Goal: Communication & Community: Answer question/provide support

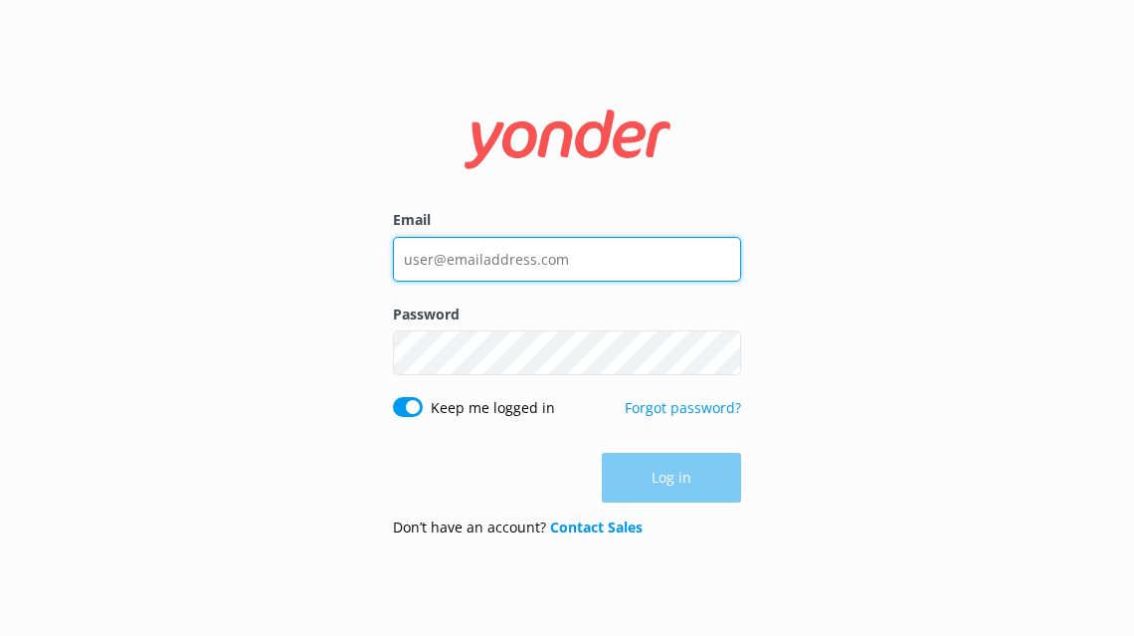
type input "[EMAIL_ADDRESS][DOMAIN_NAME]"
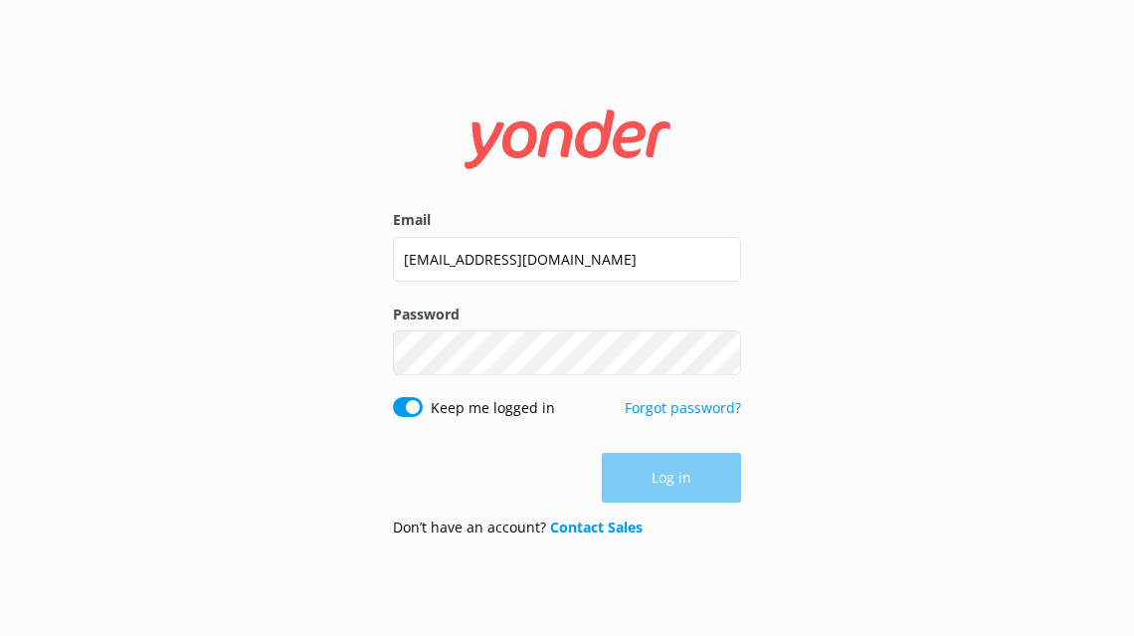
click at [679, 479] on div "Log in" at bounding box center [567, 478] width 348 height 50
click at [679, 479] on button "Log in" at bounding box center [671, 479] width 139 height 50
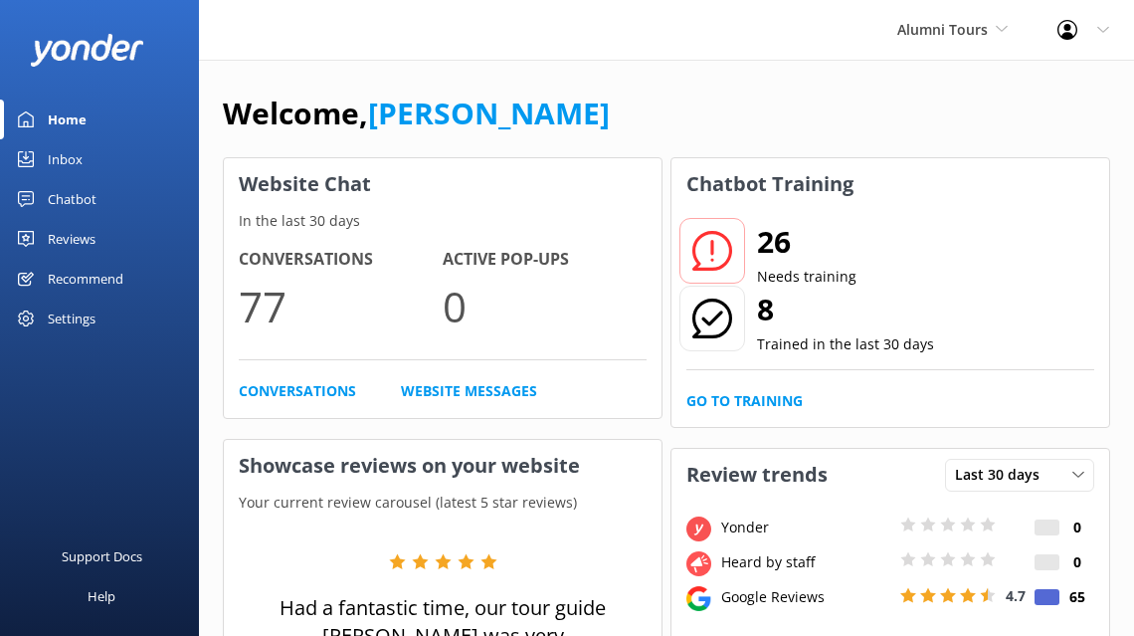
click at [65, 158] on div "Inbox" at bounding box center [65, 159] width 35 height 40
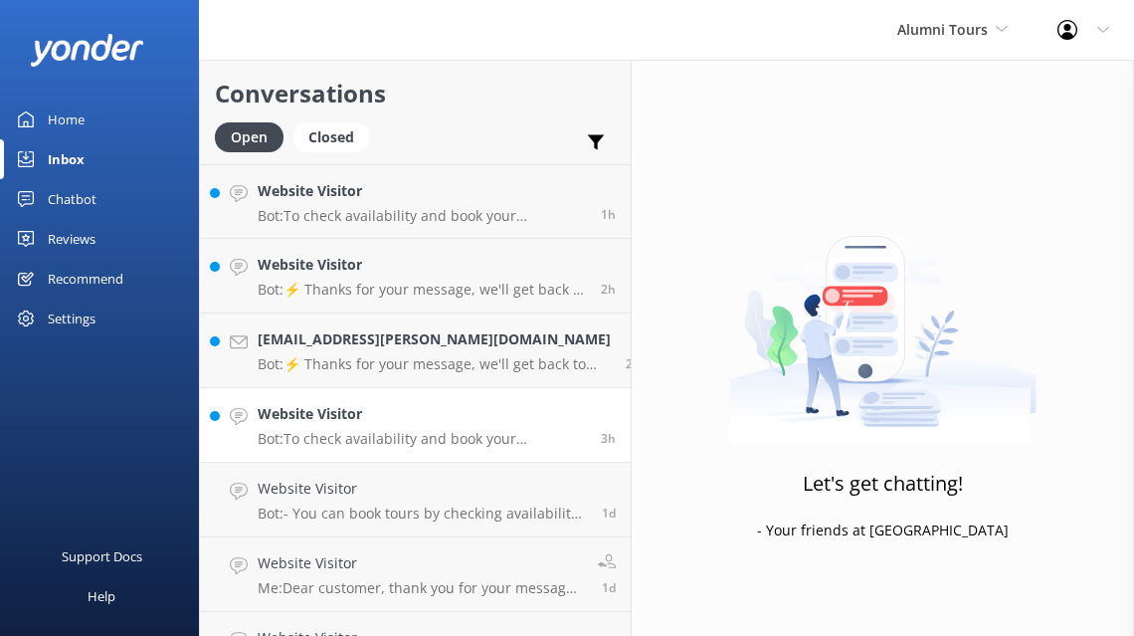
click at [378, 418] on h4 "Website Visitor" at bounding box center [422, 414] width 328 height 22
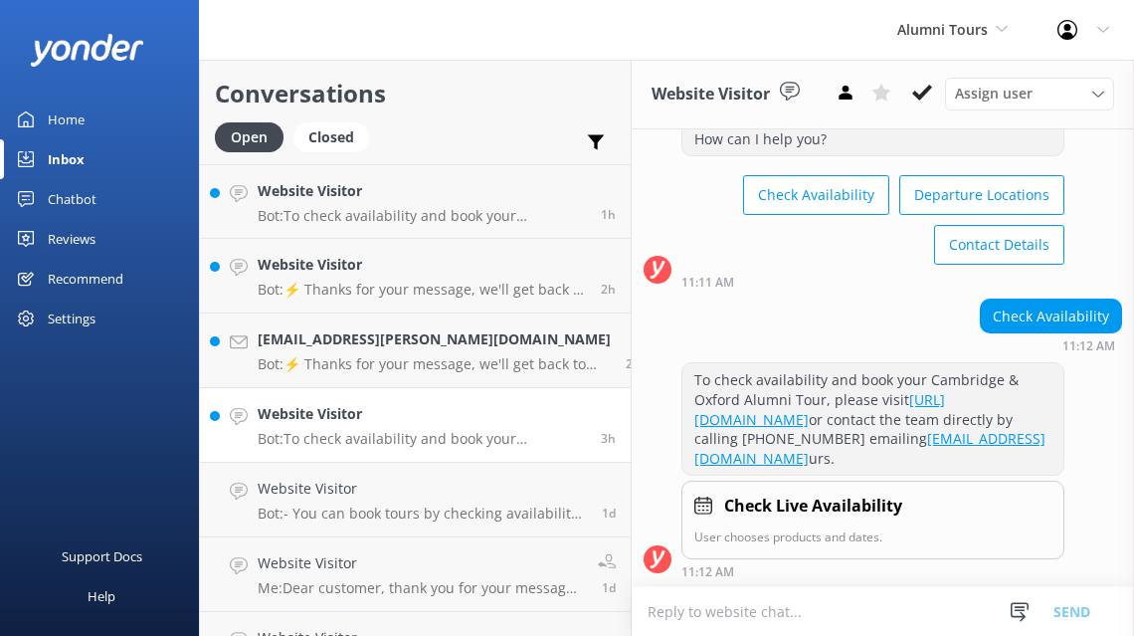
scroll to position [100, 0]
click at [454, 352] on div "[PERSON_NAME][EMAIL_ADDRESS][DOMAIN_NAME] Bot: ⚡ Thanks for your message, we'll…" at bounding box center [434, 350] width 353 height 44
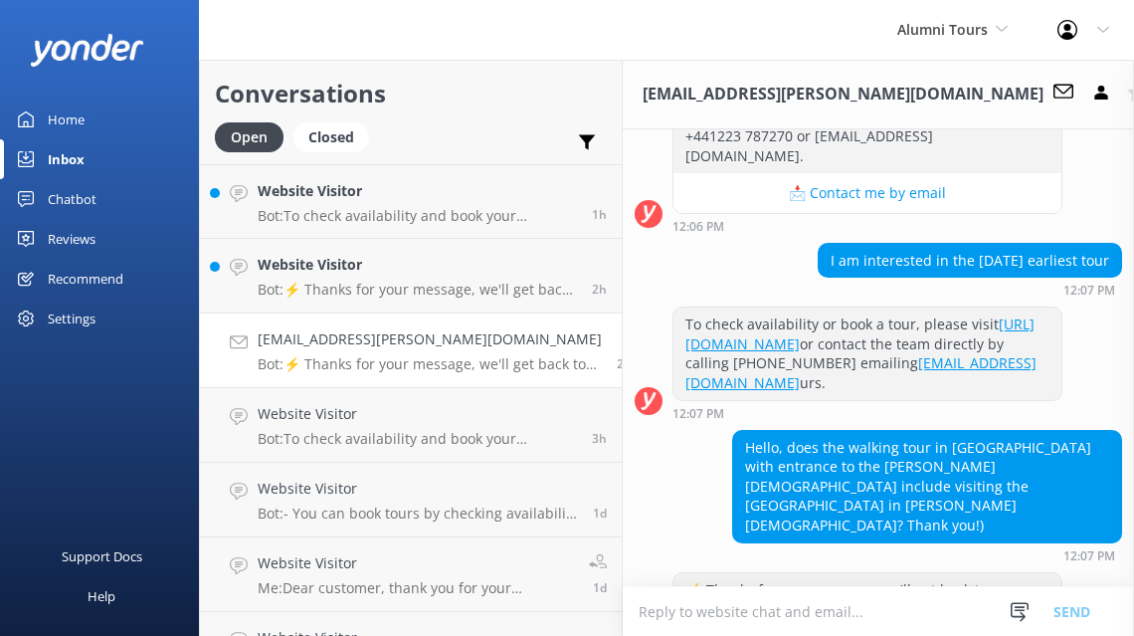
scroll to position [1170, 0]
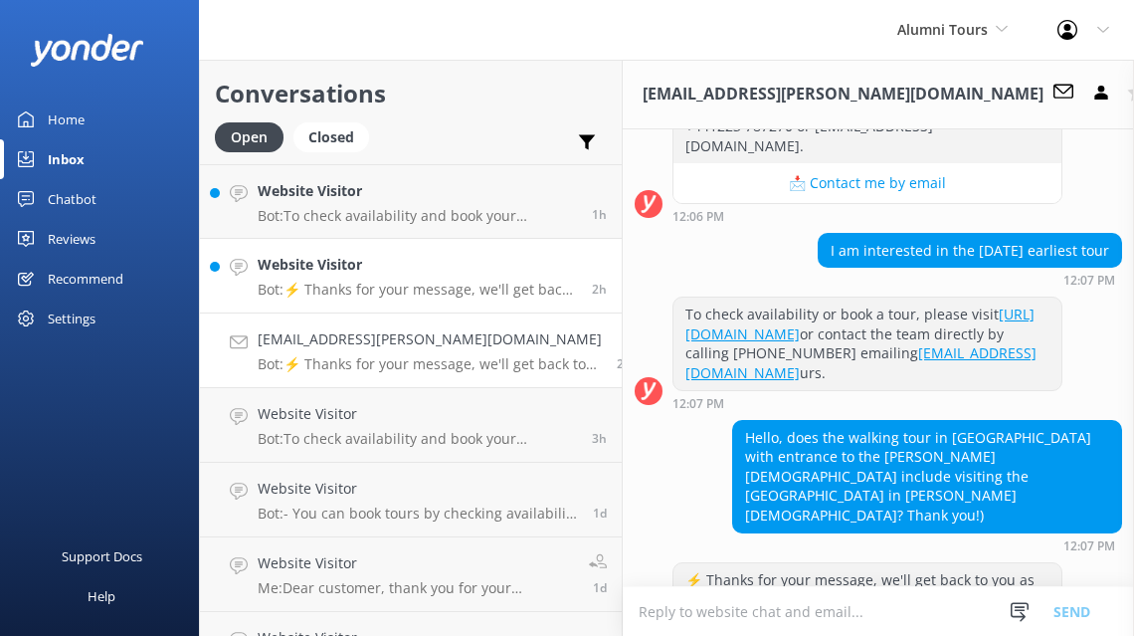
click at [441, 279] on div "Website Visitor Bot: ⚡ Thanks for your message, we'll get back to you as soon a…" at bounding box center [417, 276] width 319 height 44
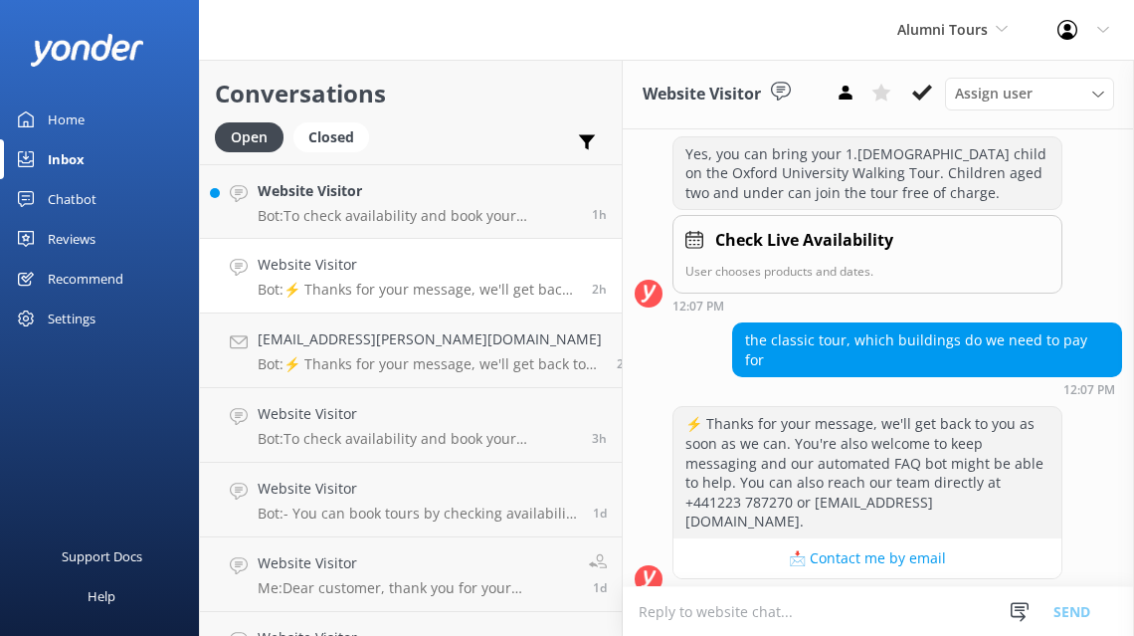
scroll to position [592, 0]
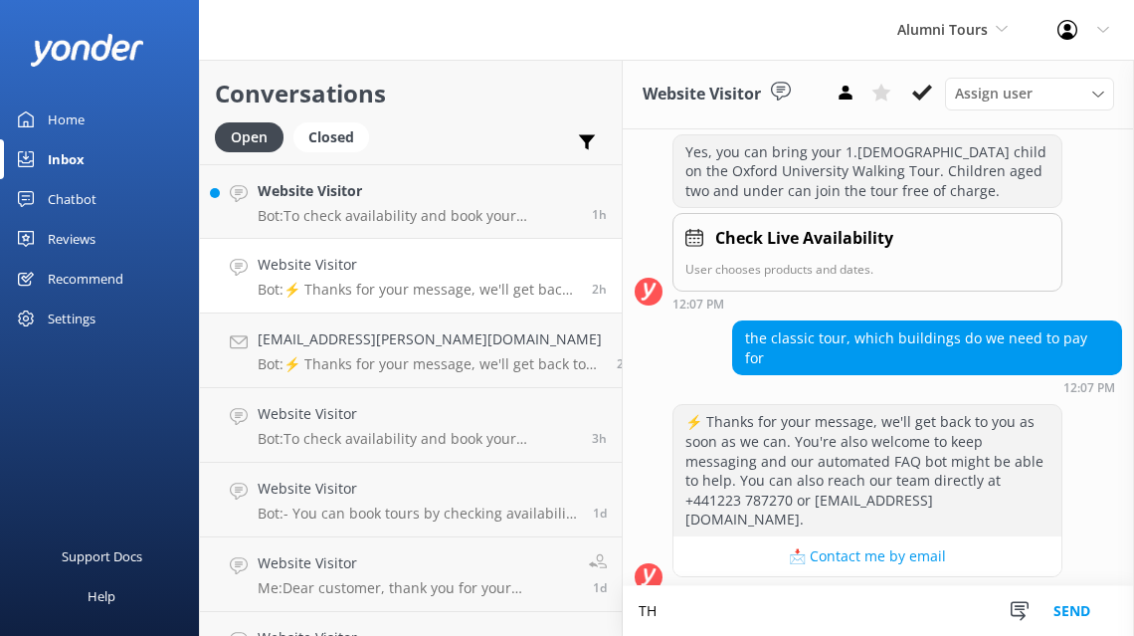
type textarea "T"
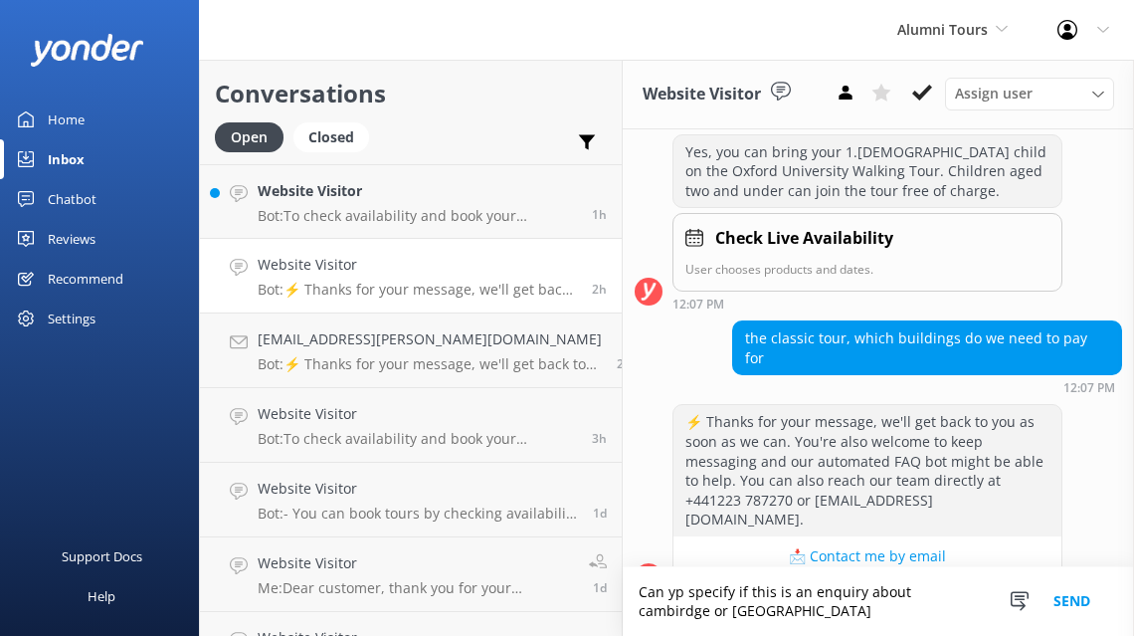
scroll to position [612, 0]
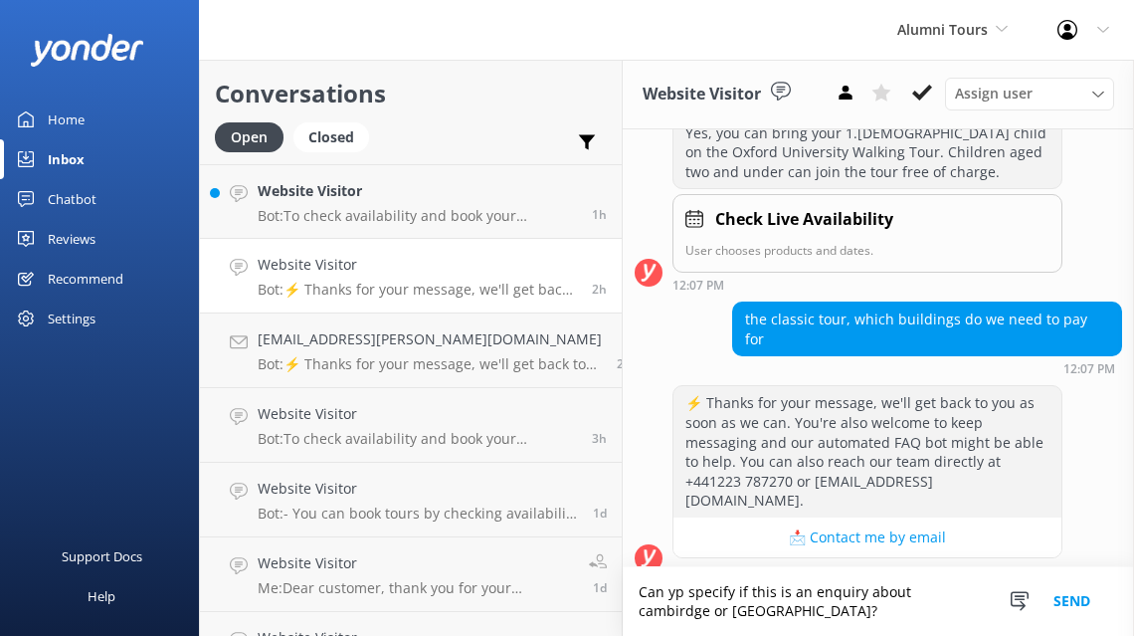
click at [656, 594] on textarea "Can yp specify if this is an enquiry about cambirdge or [GEOGRAPHIC_DATA]?" at bounding box center [878, 601] width 511 height 69
click at [913, 596] on textarea "Can you specify if this is an enquiry about cambirdge or [GEOGRAPHIC_DATA]?" at bounding box center [878, 601] width 511 height 69
type textarea "Can you specify if this is an enquiry about Cambridge or [GEOGRAPHIC_DATA]?"
click at [1071, 603] on button "Send" at bounding box center [1071, 601] width 75 height 69
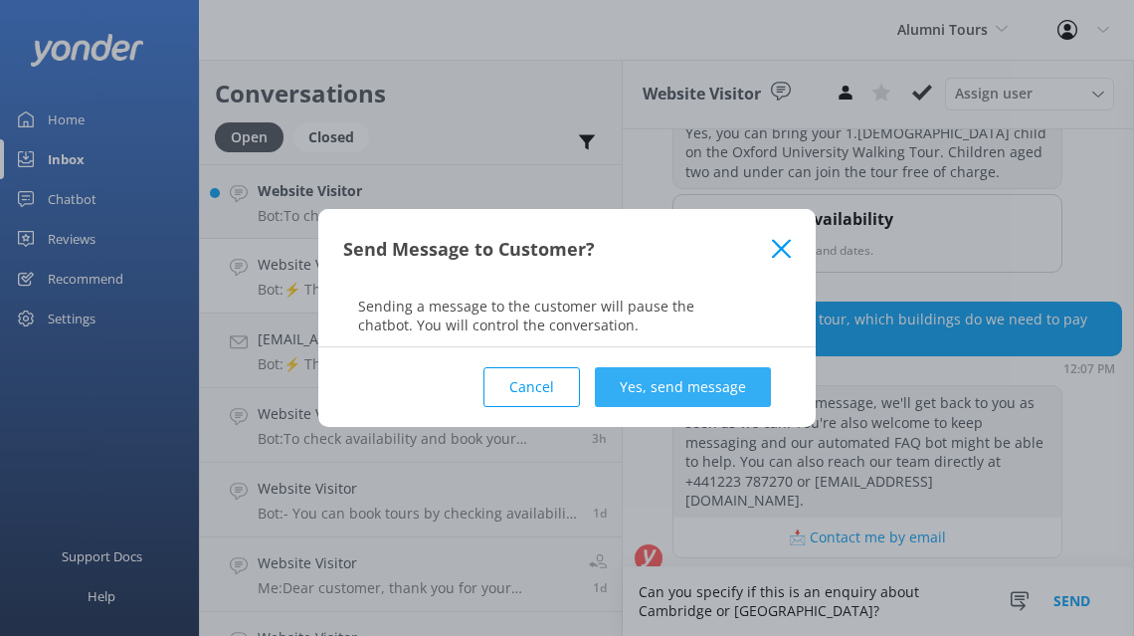
click at [745, 394] on button "Yes, send message" at bounding box center [683, 387] width 176 height 40
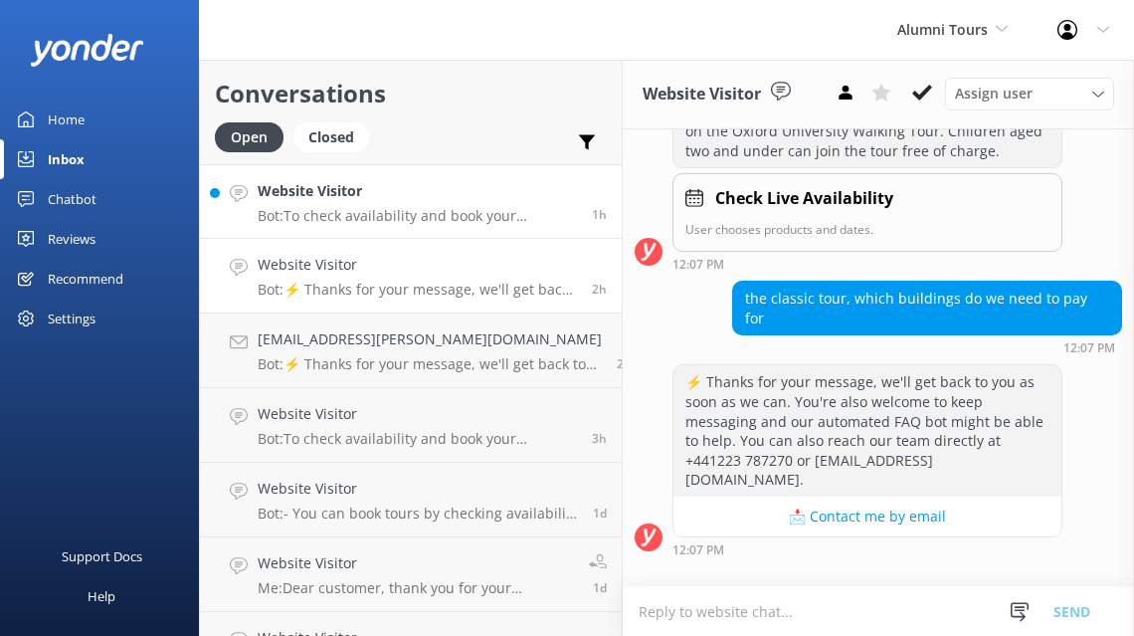
scroll to position [741, 0]
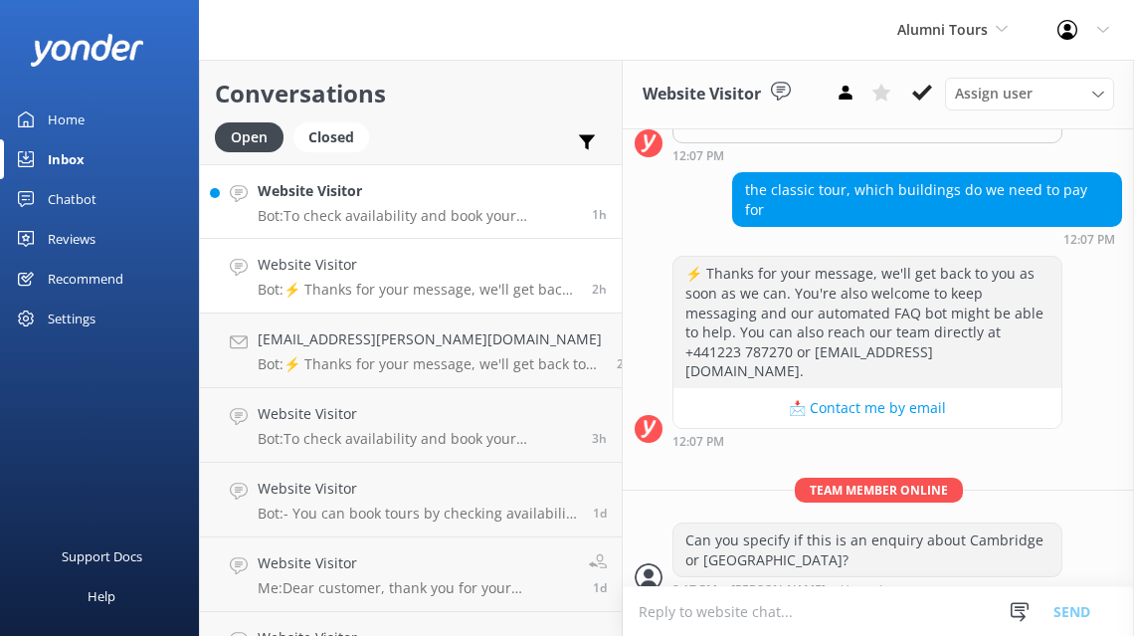
click at [436, 194] on h4 "Website Visitor" at bounding box center [417, 191] width 319 height 22
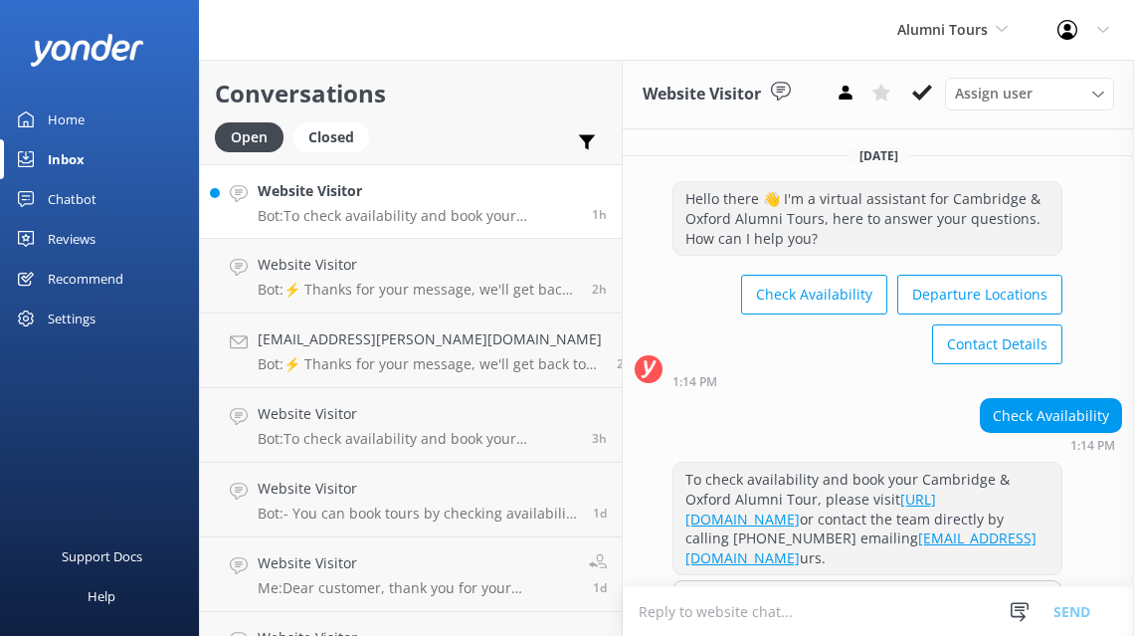
scroll to position [100, 0]
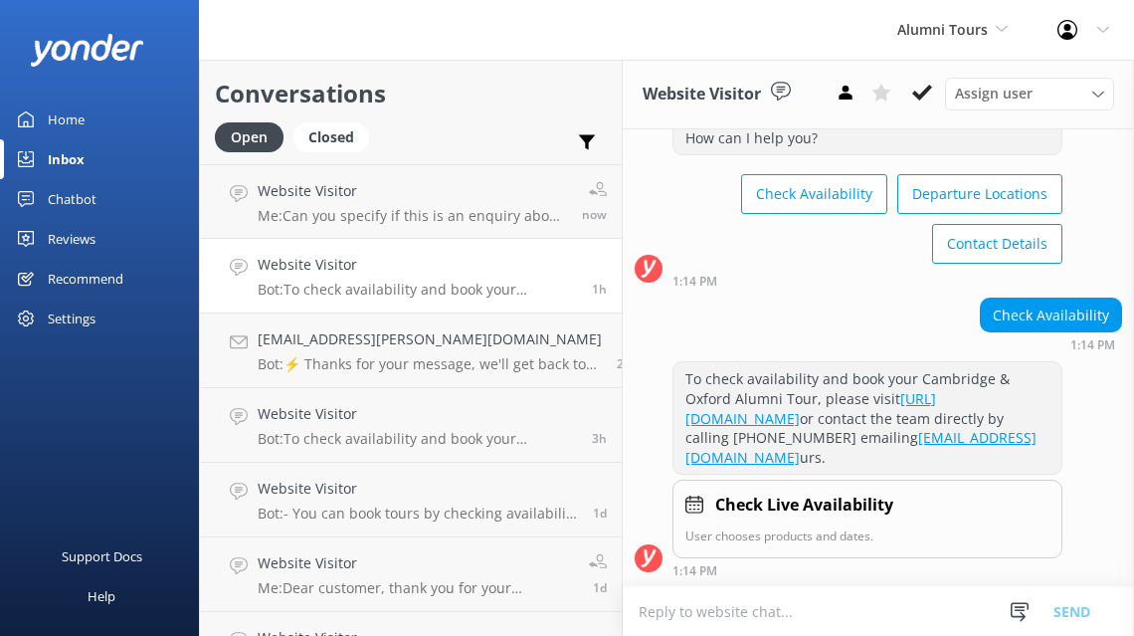
click at [462, 277] on div "Website Visitor Bot: To check availability and book your Cambridge & Oxford Alu…" at bounding box center [417, 276] width 319 height 44
